Goal: Check status

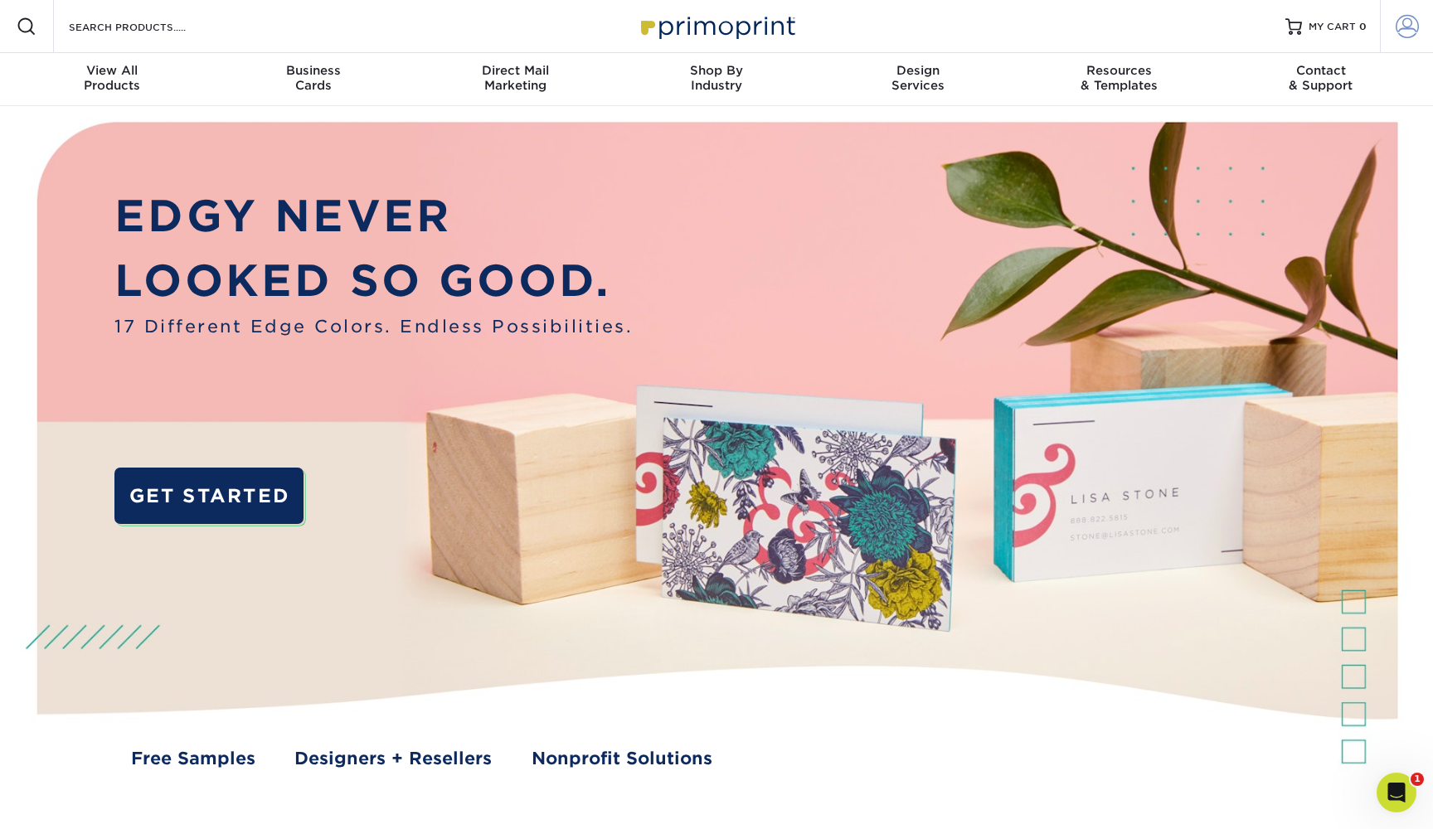
click at [1415, 29] on span at bounding box center [1407, 26] width 23 height 23
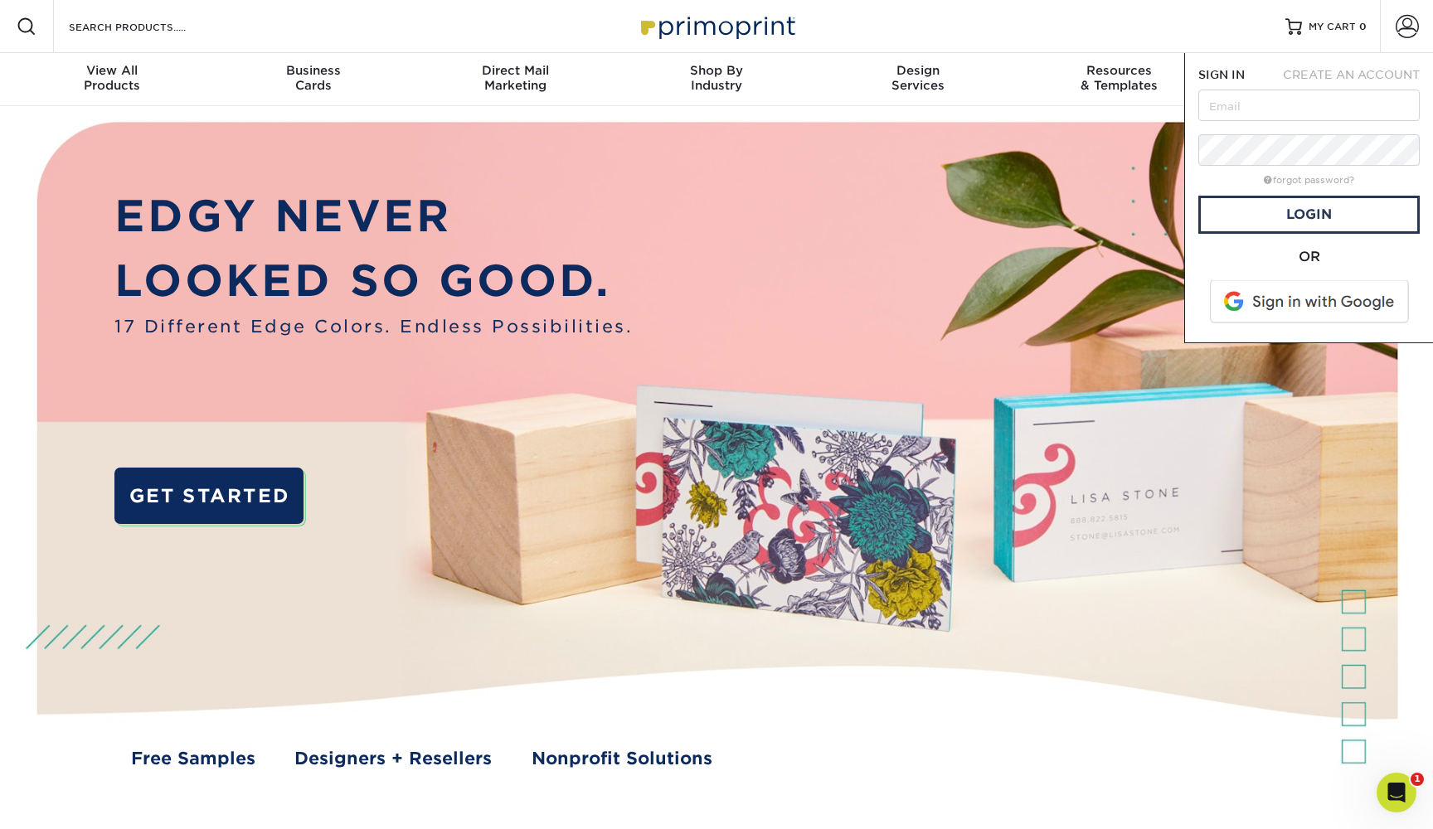
click at [1305, 309] on span at bounding box center [1310, 301] width 211 height 43
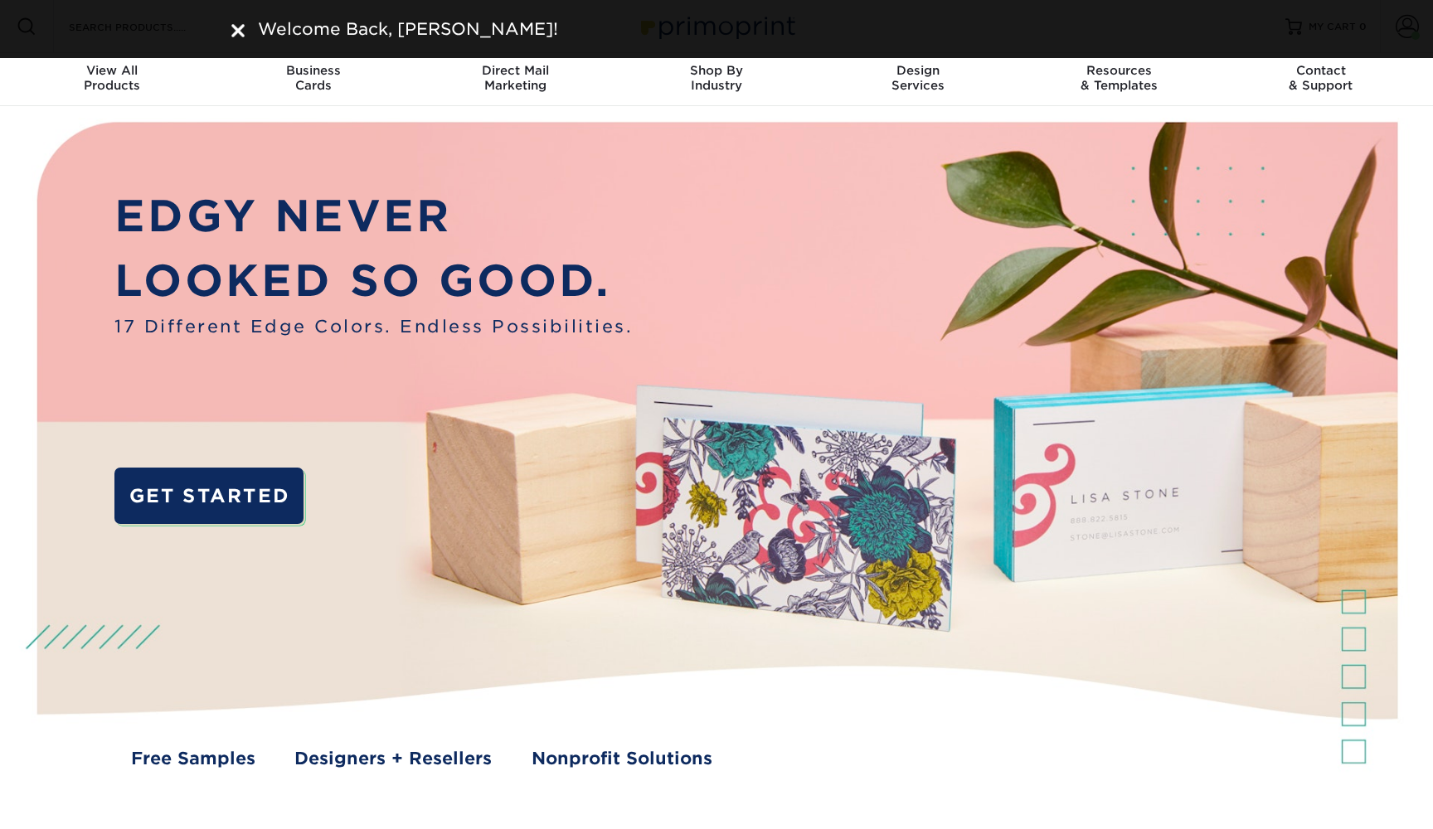
click at [1426, 116] on img at bounding box center [716, 460] width 1419 height 709
click at [1405, 33] on div "Welcome Back, ALEXANDER!" at bounding box center [716, 29] width 1433 height 58
click at [1431, 127] on div "EDGY NEVER LOOKED SO GOOD. 17 Different Edge Colors. Endless Possibilities. GET…" at bounding box center [716, 460] width 1433 height 709
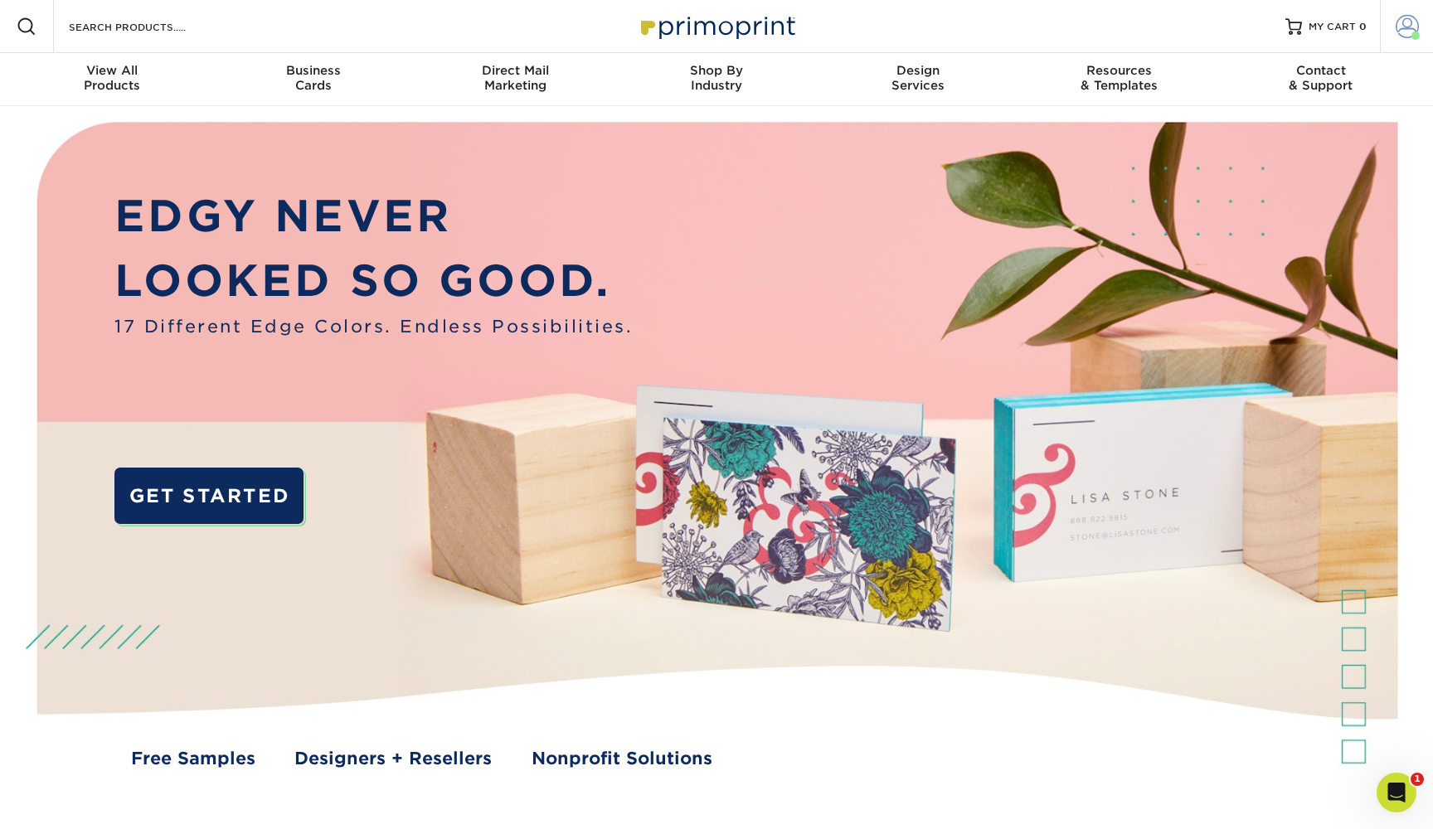
click at [1408, 23] on span at bounding box center [1407, 26] width 23 height 23
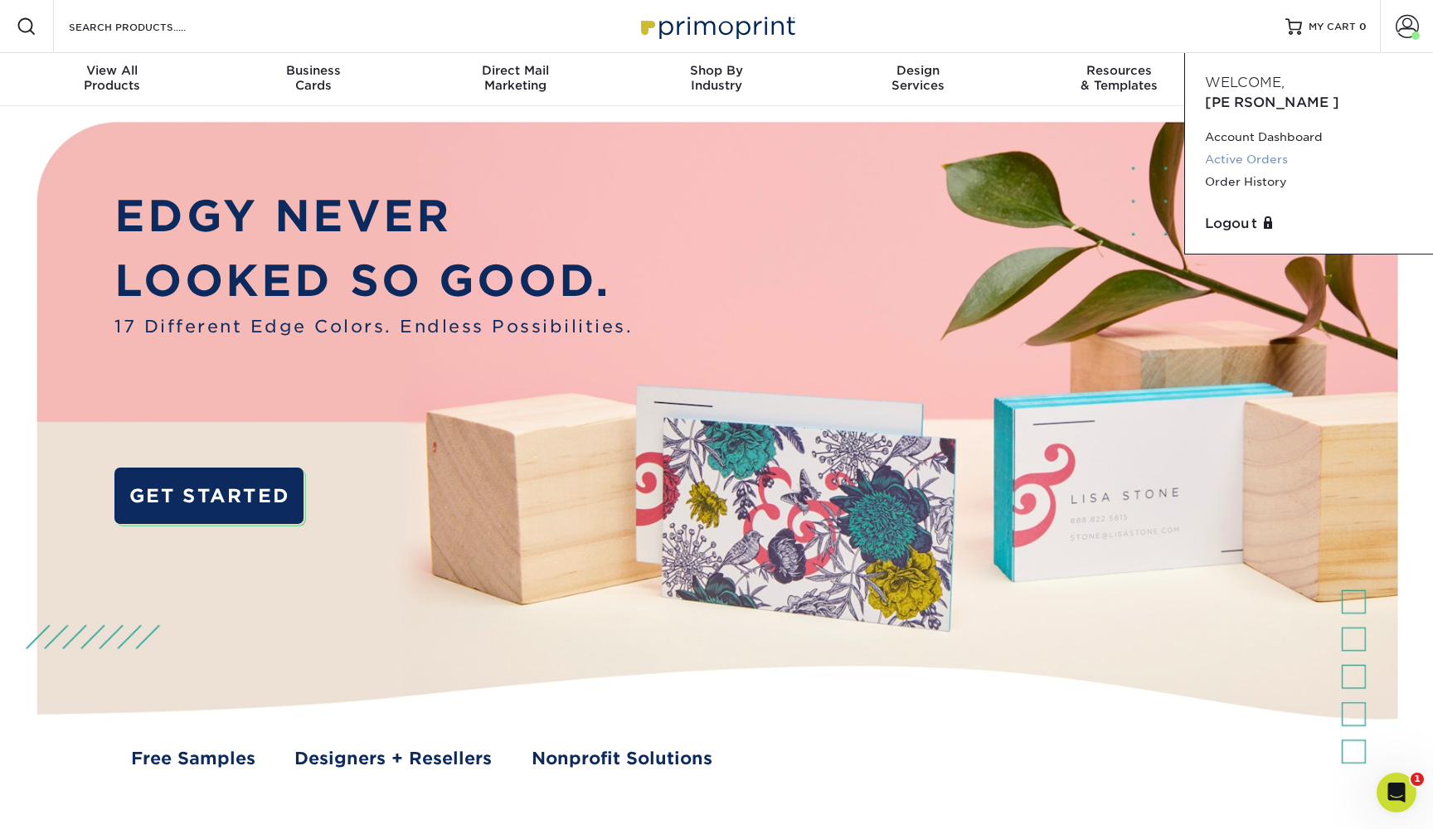
click at [1279, 148] on link "Active Orders" at bounding box center [1309, 159] width 208 height 22
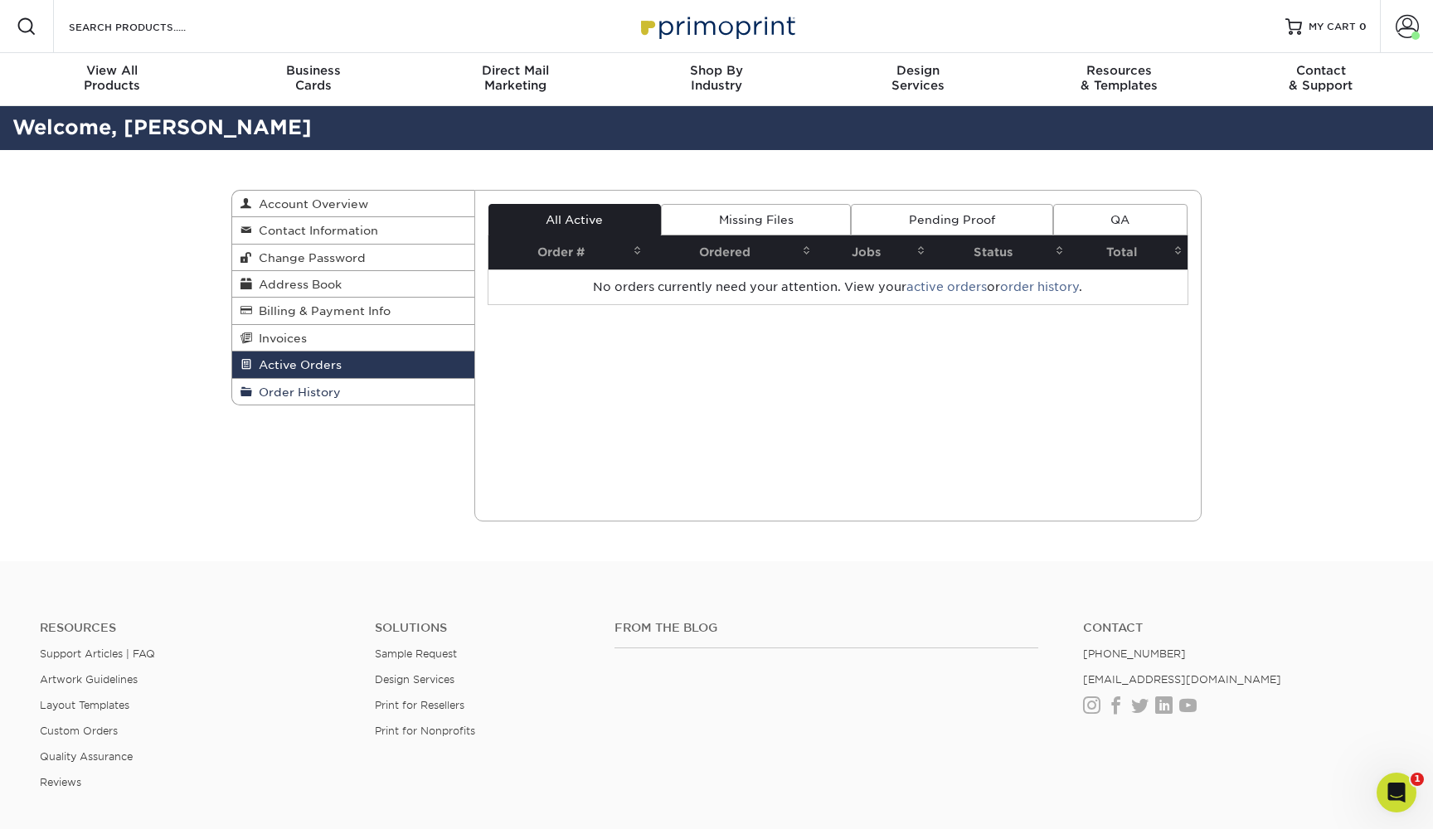
click at [385, 379] on link "Order History" at bounding box center [353, 392] width 242 height 26
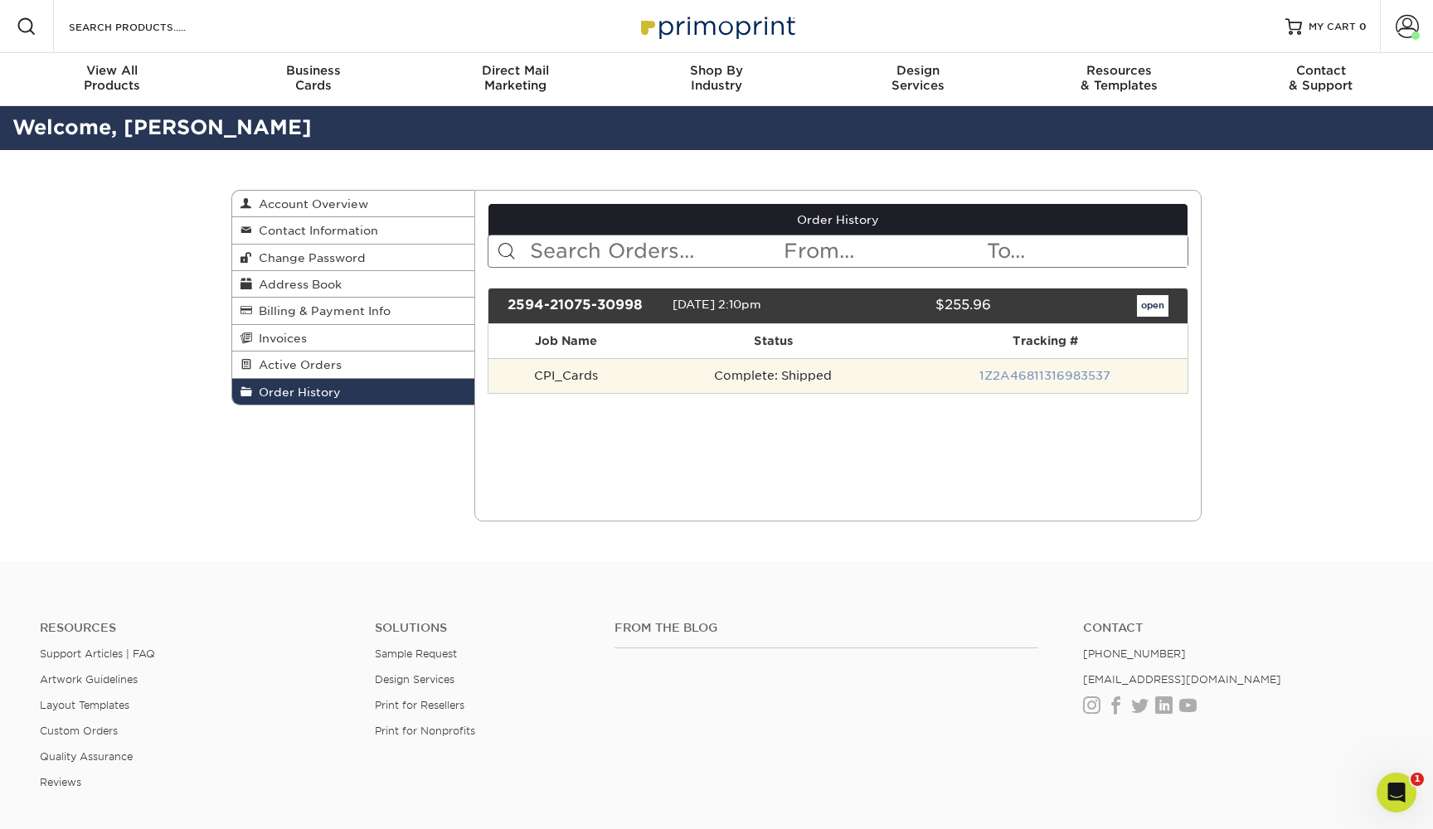
click at [1001, 371] on link "1Z2A46811316983537" at bounding box center [1044, 375] width 131 height 13
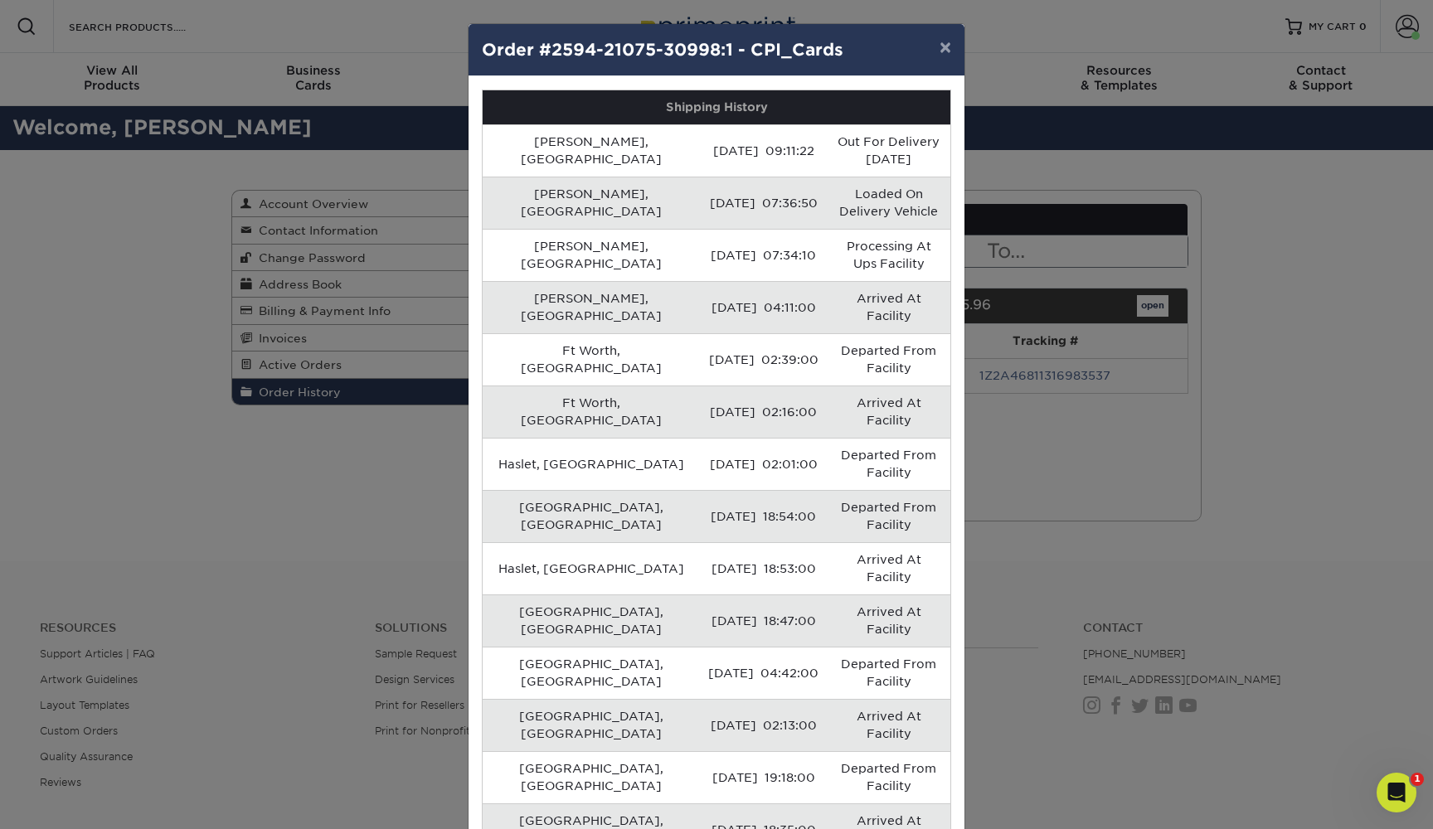
click at [1085, 450] on div "× Order #2594-21075-30998:1 - CPI_Cards Shipping History Sherman, US 09/15/2025…" at bounding box center [716, 414] width 1433 height 829
